Goal: Task Accomplishment & Management: Complete application form

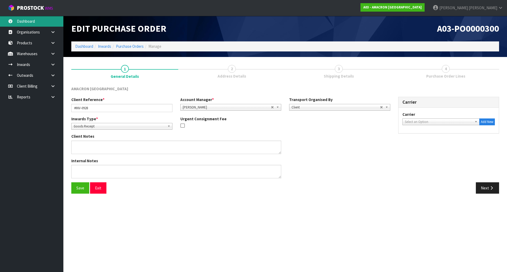
click at [25, 22] on link "Dashboard" at bounding box center [31, 21] width 63 height 11
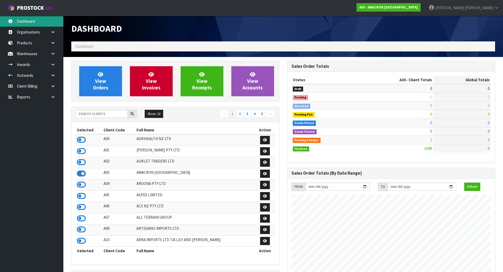
scroll to position [357, 216]
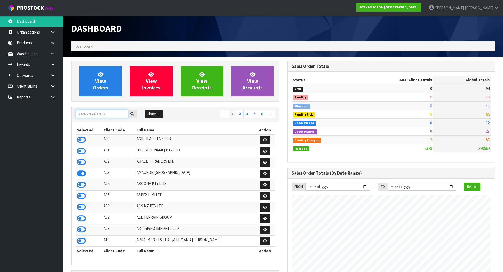
click at [109, 112] on input "text" at bounding box center [102, 114] width 52 height 8
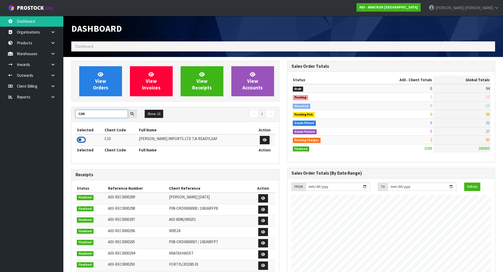
type input "CAN"
click at [78, 142] on icon at bounding box center [81, 140] width 9 height 8
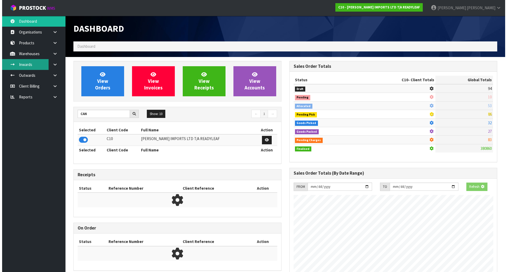
scroll to position [340, 216]
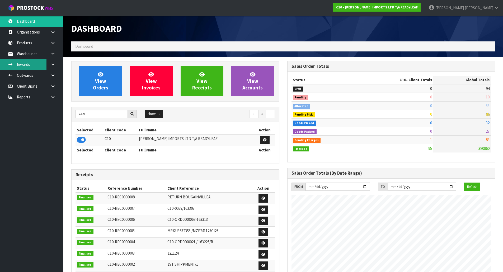
click at [19, 63] on link "Inwards" at bounding box center [31, 64] width 63 height 11
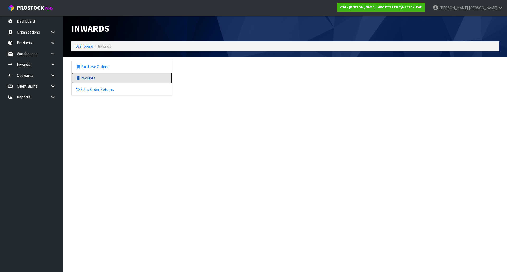
click at [117, 76] on link "Receipts" at bounding box center [122, 78] width 101 height 11
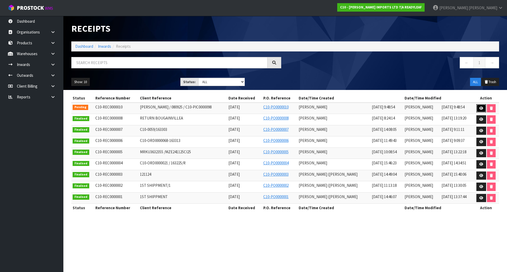
click at [485, 106] on link at bounding box center [481, 108] width 10 height 8
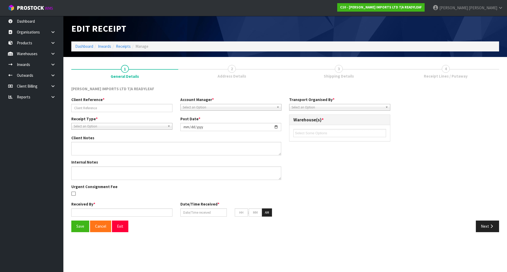
type input "[PERSON_NAME] / 080925 / C10-PIC0000098"
type input "[DATE]"
type textarea "[PERSON_NAME]"
type textarea "DROP OFF 3 UNITS OF RTRS 105 KARO TRELLIS. PLEASE ACCEPT RETURN AND PROVIDE HER…"
type input "[PERSON_NAME]"
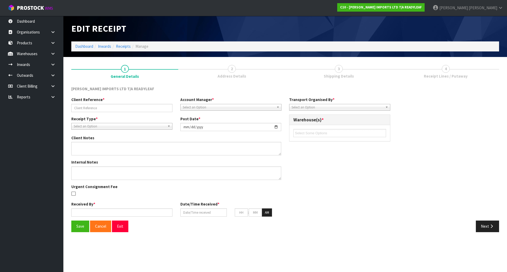
type input "[DATE]"
type input "09"
type input "48"
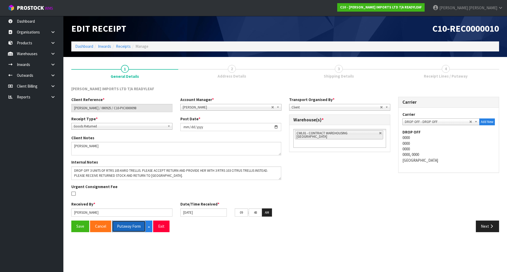
click at [121, 223] on button "Putaway Form" at bounding box center [129, 226] width 34 height 11
click at [121, 227] on button "Putaway Form" at bounding box center [132, 226] width 40 height 11
click at [493, 7] on span "[PERSON_NAME]" at bounding box center [483, 7] width 29 height 5
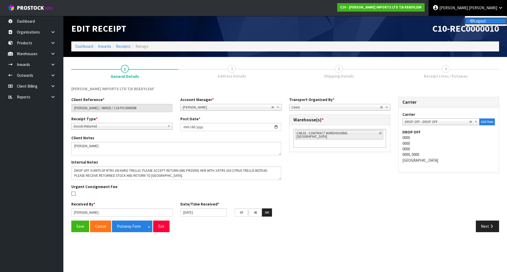
click at [482, 20] on link "Logout" at bounding box center [486, 20] width 42 height 7
